Goal: Contribute content

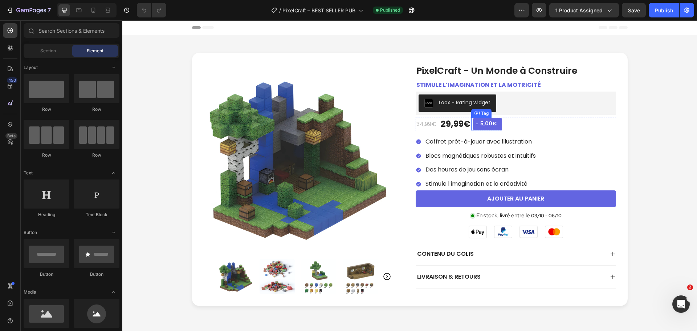
click at [497, 125] on div at bounding box center [498, 124] width 3 height 10
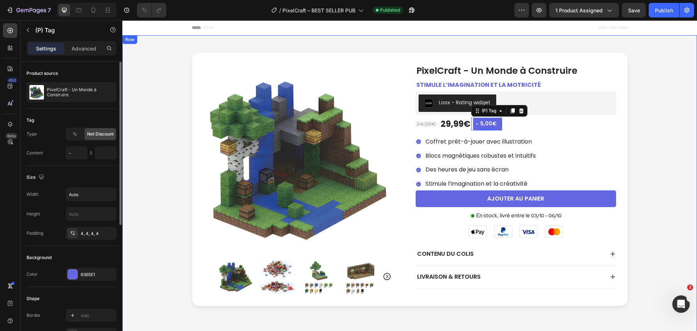
click at [136, 246] on div "Product Images PixelCraft - Un Monde à Construire Product Title Stimule l’imagi…" at bounding box center [410, 179] width 560 height 253
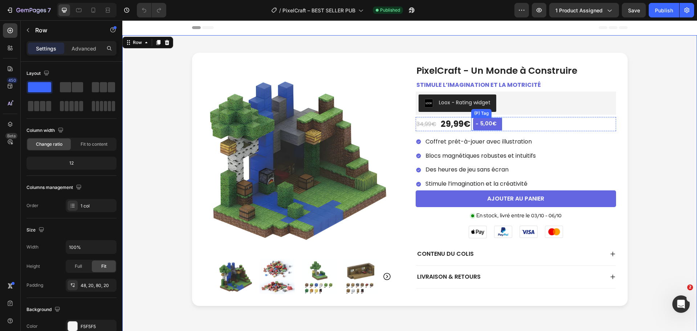
click at [479, 122] on div "5,00€" at bounding box center [488, 123] width 18 height 9
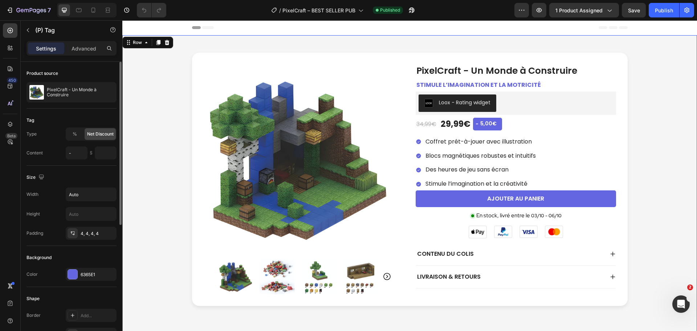
click at [141, 179] on div "Product Images PixelCraft - Un Monde à Construire Product Title Stimule l’imagi…" at bounding box center [410, 179] width 560 height 253
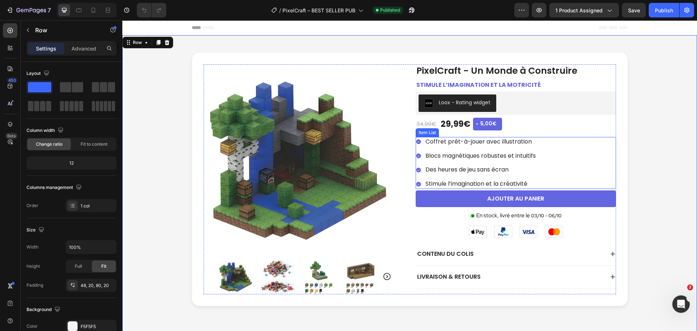
click at [463, 184] on p "Stimule l’imagination et la créativité" at bounding box center [480, 184] width 110 height 8
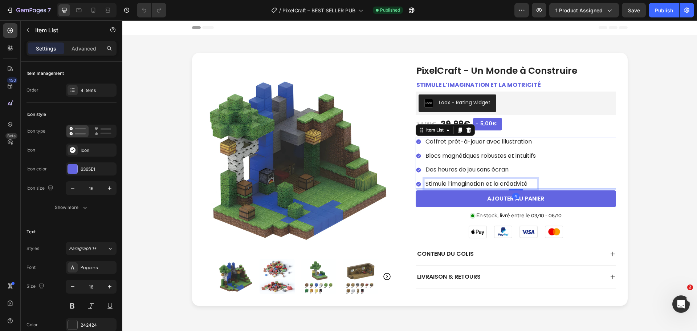
click at [463, 184] on p "Stimule l’imagination et la créativité" at bounding box center [480, 184] width 110 height 8
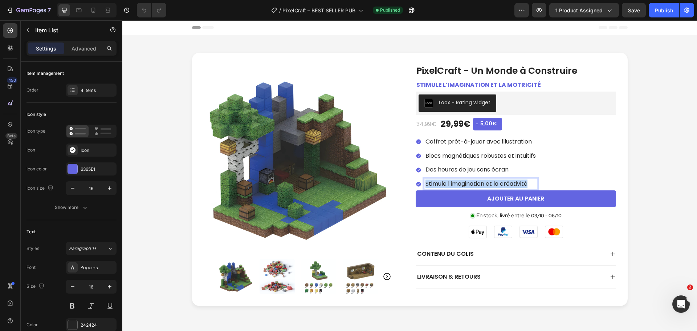
click at [463, 184] on p "Stimule l’imagination et la créativité" at bounding box center [480, 184] width 110 height 8
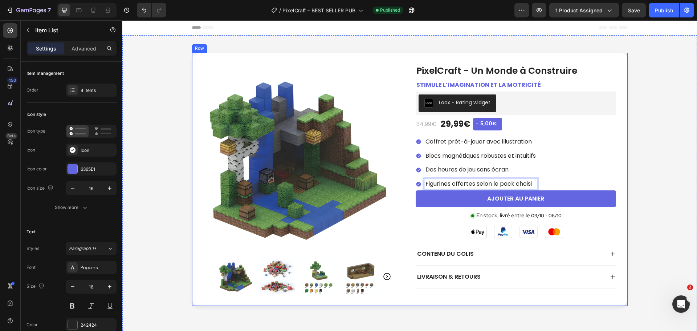
click at [662, 185] on div "Product Images PixelCraft - Un Monde à Construire Product Title Stimule l’imagi…" at bounding box center [410, 179] width 560 height 253
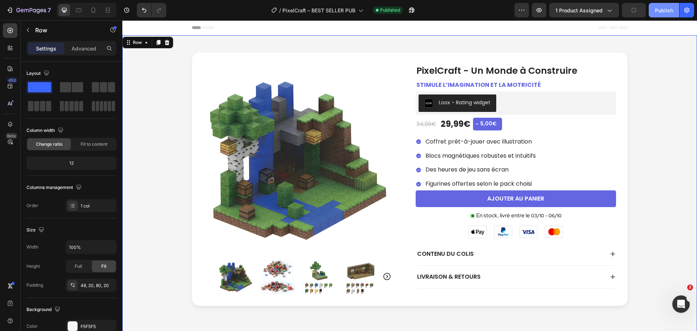
click at [659, 15] on button "Publish" at bounding box center [664, 10] width 30 height 15
click at [165, 101] on div "Product Images PixelCraft - Un Monde à Construire Product Title Stimule l’imagi…" at bounding box center [410, 179] width 560 height 253
